Goal: Information Seeking & Learning: Learn about a topic

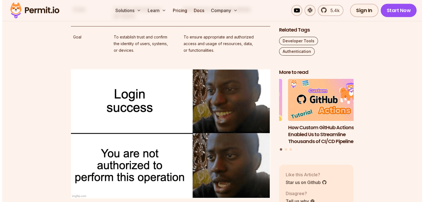
scroll to position [1315, 0]
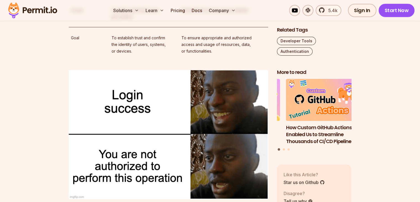
click at [185, 100] on img at bounding box center [168, 134] width 199 height 129
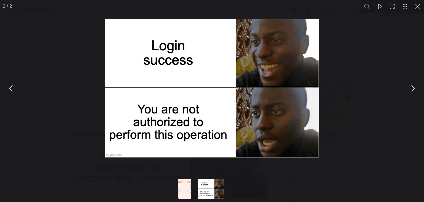
click at [377, 7] on button "You can close this modal content with the ESC key" at bounding box center [379, 6] width 13 height 13
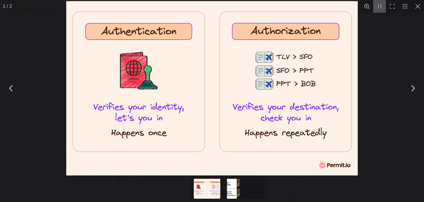
click at [378, 6] on button "You can close this modal content with the ESC key" at bounding box center [379, 6] width 13 height 13
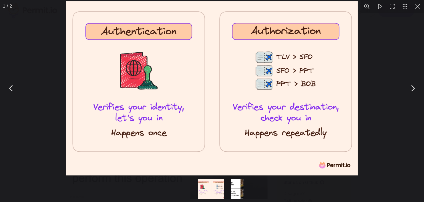
click at [414, 84] on button "You can close this modal content with the ESC key" at bounding box center [413, 88] width 14 height 14
